Goal: Task Accomplishment & Management: Manage account settings

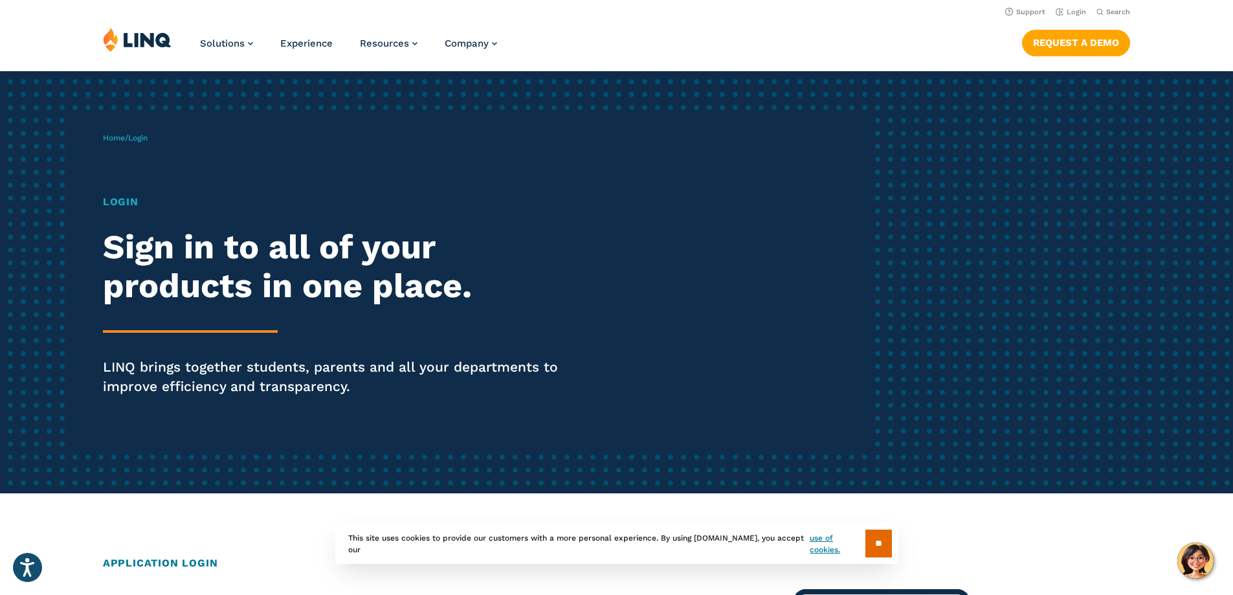
click at [135, 137] on span "Login" at bounding box center [137, 137] width 19 height 9
